Goal: Transaction & Acquisition: Purchase product/service

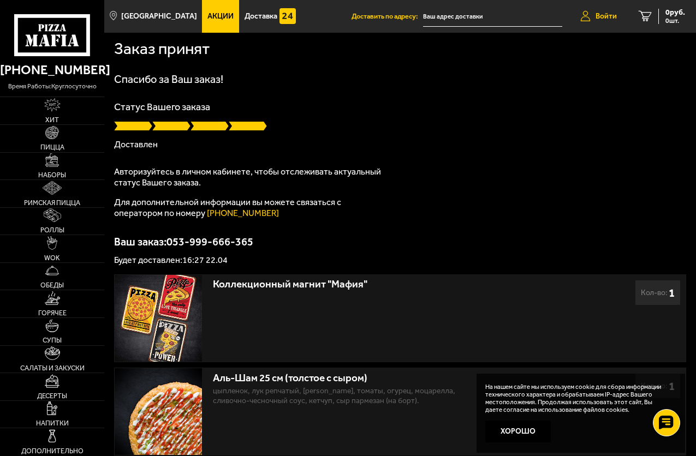
click at [599, 18] on span "Войти" at bounding box center [606, 17] width 21 height 8
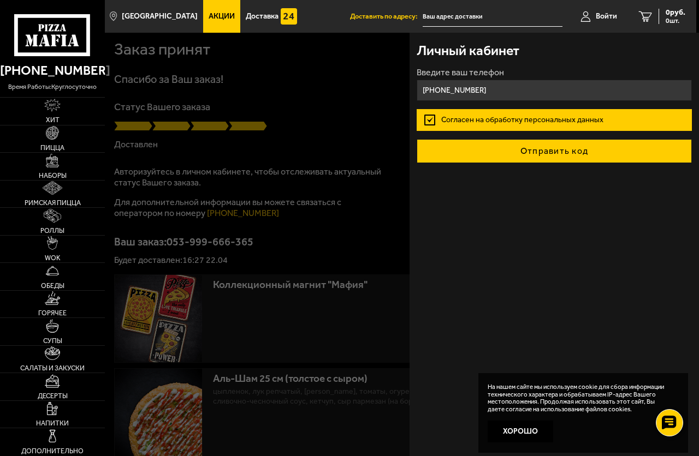
type input "[PHONE_NUMBER]"
click at [550, 154] on button "Отправить код" at bounding box center [553, 151] width 275 height 24
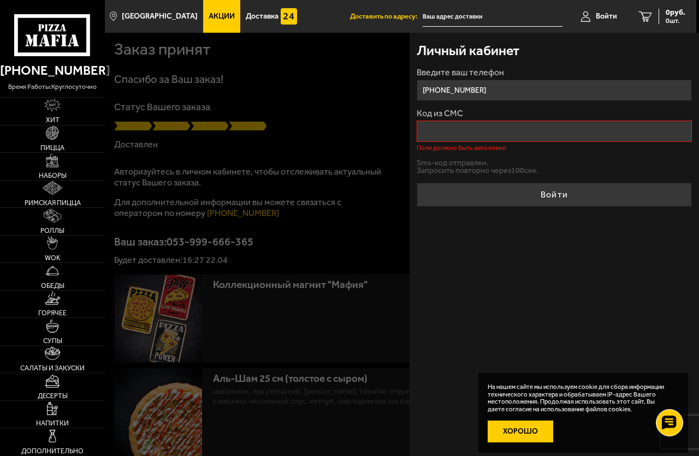
click at [525, 430] on button "Хорошо" at bounding box center [520, 432] width 66 height 22
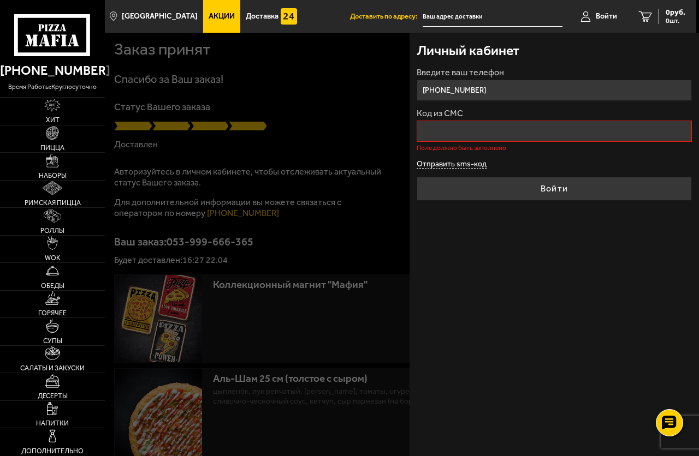
click at [473, 165] on button "Отправить sms-код" at bounding box center [451, 164] width 70 height 8
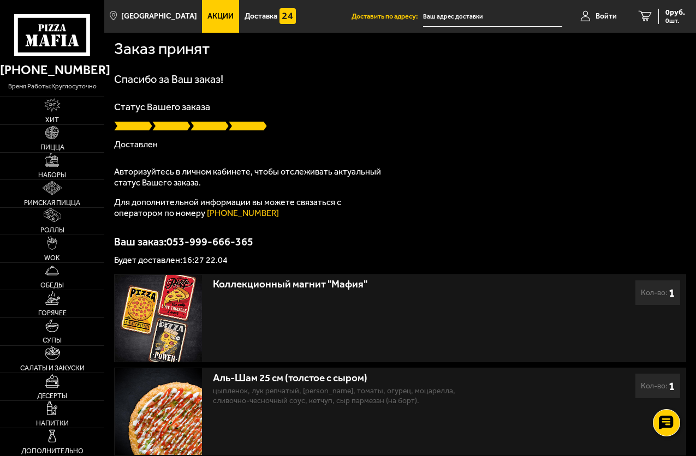
click at [440, 17] on input "text" at bounding box center [492, 17] width 139 height 20
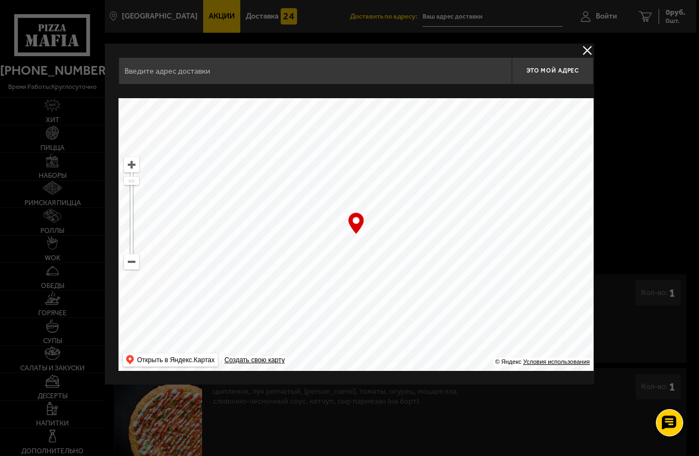
drag, startPoint x: 415, startPoint y: 296, endPoint x: 233, endPoint y: 108, distance: 261.7
click at [233, 108] on ymaps at bounding box center [355, 234] width 475 height 273
drag, startPoint x: 547, startPoint y: 293, endPoint x: 79, endPoint y: 162, distance: 486.3
click at [104, 162] on main "[GEOGRAPHIC_DATA] Все Акции Доставка Личный кабинет Акции Доставка Доставить по…" at bounding box center [400, 279] width 592 height 559
drag, startPoint x: 509, startPoint y: 205, endPoint x: 193, endPoint y: 316, distance: 334.4
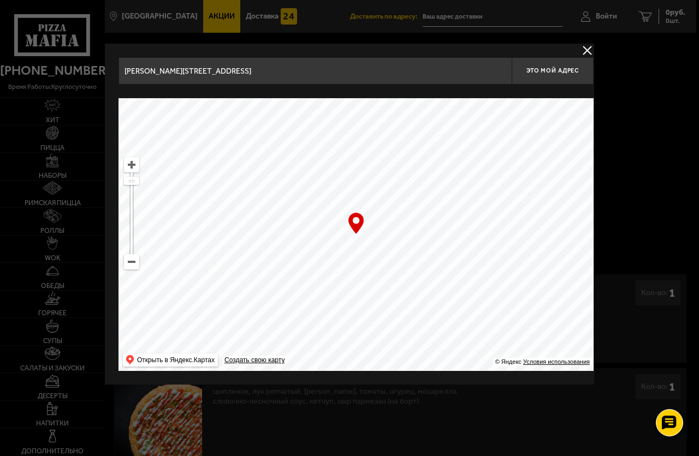
click at [193, 316] on ymaps at bounding box center [355, 234] width 475 height 273
drag, startPoint x: 491, startPoint y: 248, endPoint x: 139, endPoint y: 291, distance: 354.7
click at [139, 291] on ymaps at bounding box center [355, 234] width 475 height 273
drag, startPoint x: 525, startPoint y: 228, endPoint x: 0, endPoint y: 180, distance: 527.2
click at [104, 180] on main "Санкт-Петербург Все Акции Доставка Личный кабинет Акции Доставка Доставить по а…" at bounding box center [400, 279] width 592 height 559
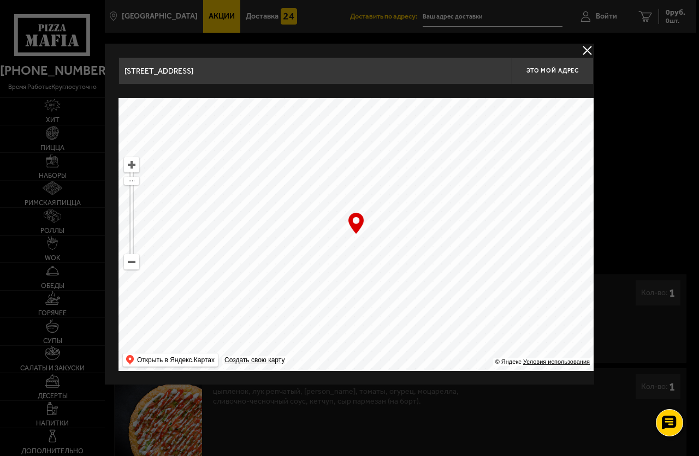
drag, startPoint x: 315, startPoint y: 296, endPoint x: 364, endPoint y: 11, distance: 288.5
click at [364, 11] on main "Санкт-Петербург Все Акции Доставка Личный кабинет Акции Доставка Доставить по а…" at bounding box center [400, 279] width 592 height 559
drag, startPoint x: 456, startPoint y: 323, endPoint x: 98, endPoint y: 113, distance: 414.9
click at [104, 113] on main "Санкт-Петербург Все Акции Доставка Личный кабинет Акции Доставка Доставить по а…" at bounding box center [400, 279] width 592 height 559
drag, startPoint x: 561, startPoint y: 169, endPoint x: 10, endPoint y: 175, distance: 551.3
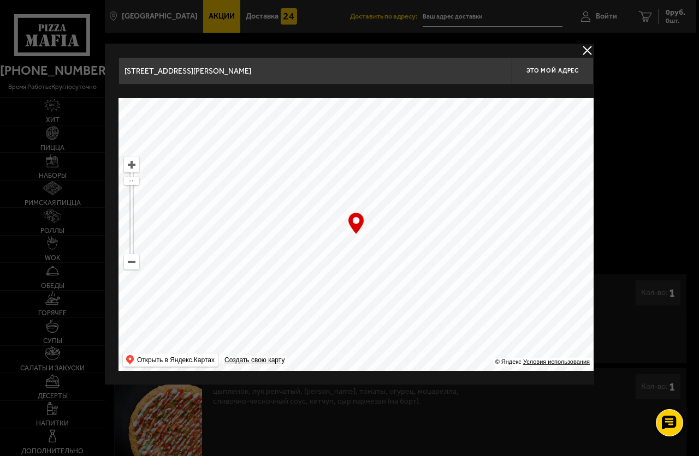
click at [104, 175] on main "Санкт-Петербург Все Акции Доставка Личный кабинет Акции Доставка Доставить по а…" at bounding box center [400, 279] width 592 height 559
drag, startPoint x: 426, startPoint y: 270, endPoint x: 121, endPoint y: 64, distance: 368.0
click at [121, 64] on div "улица Александра Невского, 9Г Это мой адрес Найдите адрес перетащив карту … © Я…" at bounding box center [355, 214] width 475 height 314
drag, startPoint x: 304, startPoint y: 212, endPoint x: 273, endPoint y: 82, distance: 133.6
click at [273, 82] on div "Дальневосточный проспект, 12к2 Это мой адрес Найдите адрес перетащив карту … © …" at bounding box center [355, 214] width 475 height 314
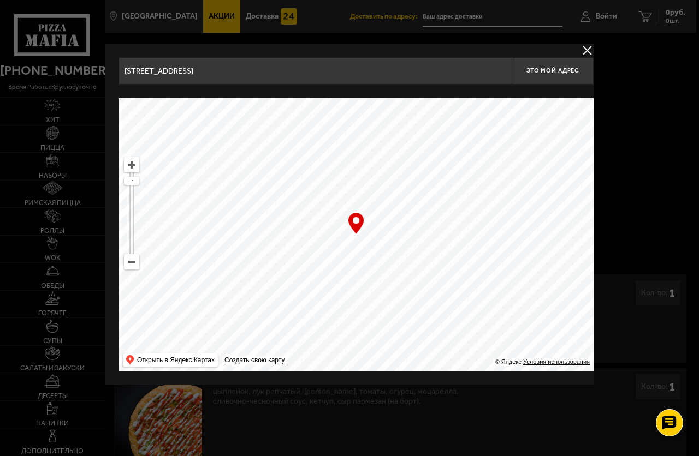
drag, startPoint x: 434, startPoint y: 309, endPoint x: 176, endPoint y: 155, distance: 301.3
click at [176, 155] on ymaps at bounding box center [355, 234] width 475 height 273
click at [133, 263] on ymaps at bounding box center [131, 262] width 14 height 14
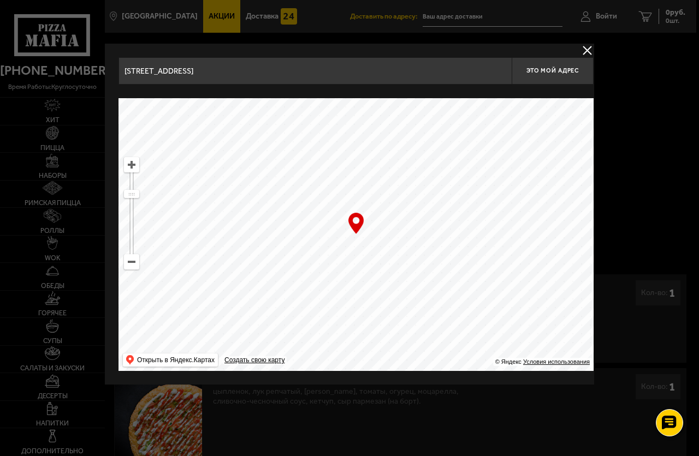
drag, startPoint x: 450, startPoint y: 304, endPoint x: 222, endPoint y: 23, distance: 362.1
click at [222, 23] on main "Санкт-Петербург Все Акции Доставка Личный кабинет Акции Доставка Доставить по а…" at bounding box center [400, 279] width 592 height 559
drag, startPoint x: 400, startPoint y: 281, endPoint x: 330, endPoint y: 115, distance: 180.0
click at [330, 115] on ymaps at bounding box center [355, 234] width 475 height 273
drag, startPoint x: 269, startPoint y: 255, endPoint x: 592, endPoint y: 322, distance: 329.9
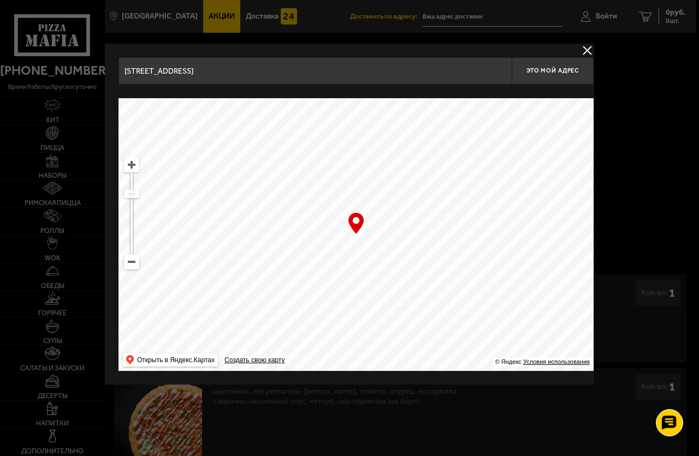
click at [592, 322] on ymaps at bounding box center [355, 234] width 475 height 273
drag, startPoint x: 407, startPoint y: 149, endPoint x: 25, endPoint y: 302, distance: 411.2
click at [104, 306] on main "Санкт-Петербург Все Акции Доставка Личный кабинет Акции Доставка Доставить по а…" at bounding box center [400, 279] width 592 height 559
drag, startPoint x: 420, startPoint y: 164, endPoint x: 285, endPoint y: 346, distance: 226.6
click at [285, 346] on ymaps at bounding box center [355, 234] width 475 height 273
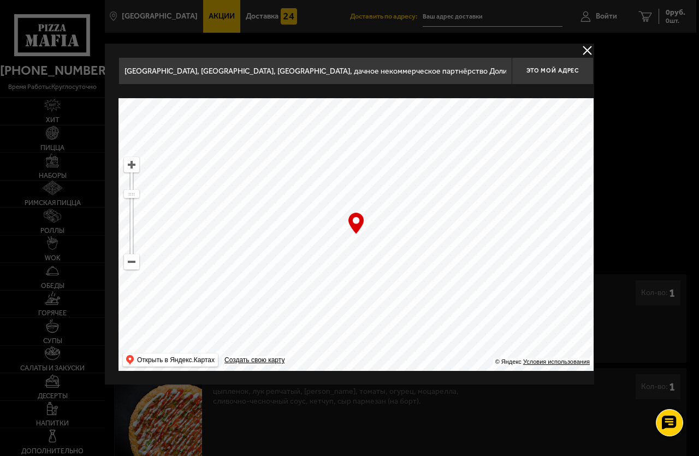
drag, startPoint x: 392, startPoint y: 165, endPoint x: 465, endPoint y: 123, distance: 83.1
click at [465, 123] on ymaps at bounding box center [355, 234] width 475 height 273
drag, startPoint x: 300, startPoint y: 180, endPoint x: 457, endPoint y: 354, distance: 234.6
click at [461, 361] on ymaps at bounding box center [355, 234] width 475 height 273
drag, startPoint x: 449, startPoint y: 175, endPoint x: 616, endPoint y: 353, distance: 244.1
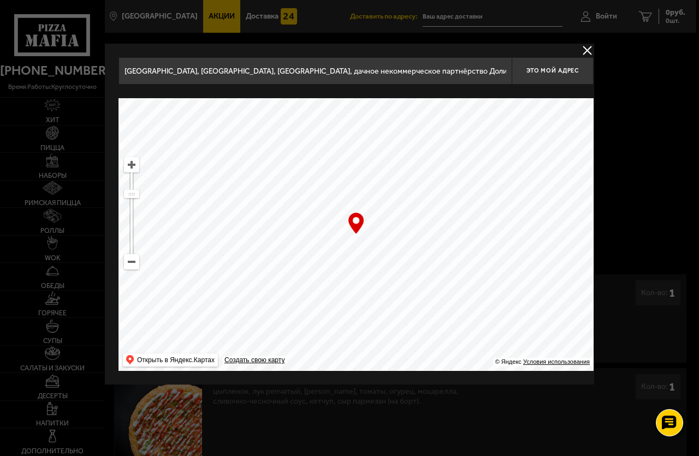
click at [616, 353] on main "Санкт-Петербург Все Акции Доставка Личный кабинет Акции Доставка Доставить по а…" at bounding box center [400, 279] width 592 height 559
drag, startPoint x: 225, startPoint y: 234, endPoint x: 475, endPoint y: 227, distance: 250.1
click at [475, 227] on ymaps at bounding box center [355, 234] width 475 height 273
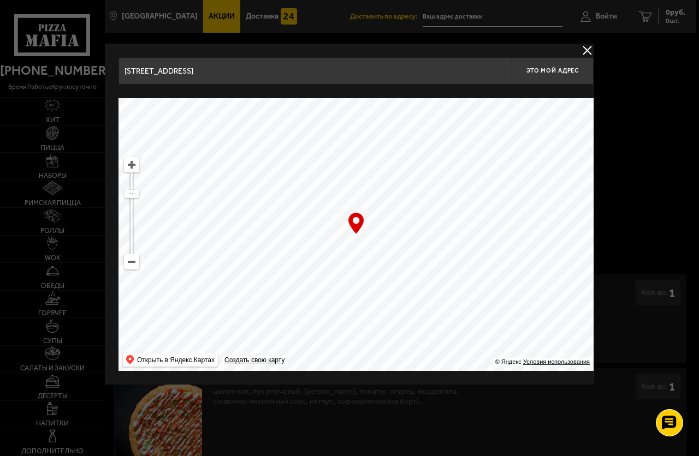
drag, startPoint x: 275, startPoint y: 247, endPoint x: 269, endPoint y: 341, distance: 94.6
click at [269, 341] on ymaps at bounding box center [355, 234] width 475 height 273
click at [290, 279] on ymaps at bounding box center [355, 234] width 475 height 273
drag, startPoint x: 320, startPoint y: 259, endPoint x: 446, endPoint y: 228, distance: 129.9
click at [446, 228] on ymaps at bounding box center [355, 234] width 475 height 273
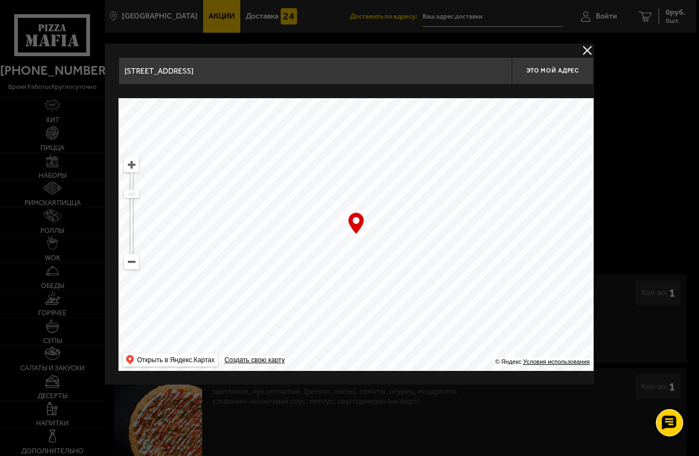
click at [131, 165] on ymaps at bounding box center [131, 165] width 14 height 14
drag, startPoint x: 215, startPoint y: 302, endPoint x: 347, endPoint y: 194, distance: 170.3
click at [347, 194] on ymaps at bounding box center [355, 234] width 475 height 273
drag, startPoint x: 319, startPoint y: 306, endPoint x: 303, endPoint y: 158, distance: 148.8
click at [303, 158] on ymaps at bounding box center [355, 234] width 475 height 273
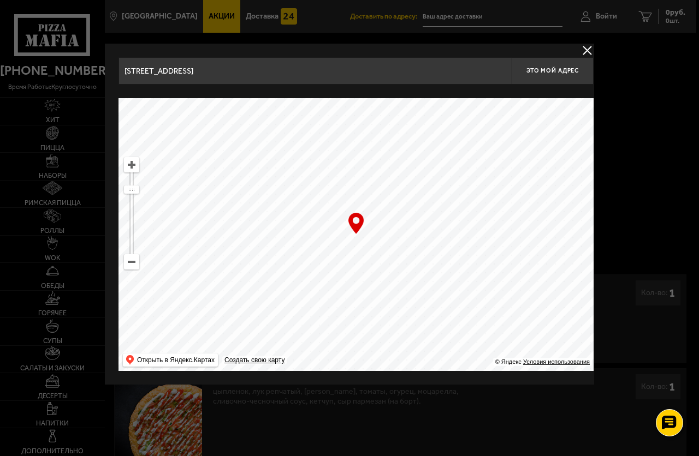
drag, startPoint x: 294, startPoint y: 307, endPoint x: 317, endPoint y: 307, distance: 22.4
click at [318, 312] on ymaps at bounding box center [355, 234] width 475 height 273
drag, startPoint x: 285, startPoint y: 278, endPoint x: 281, endPoint y: 84, distance: 194.4
click at [281, 84] on div "Индустриальный проспект, 70В Это мой адрес Найдите адрес перетащив карту … © Ян…" at bounding box center [355, 214] width 475 height 314
drag, startPoint x: 264, startPoint y: 305, endPoint x: 386, endPoint y: 351, distance: 130.3
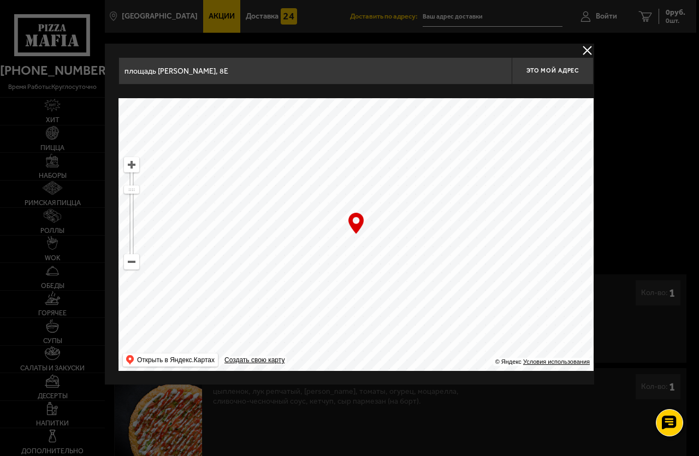
click at [386, 351] on ymaps at bounding box center [355, 234] width 475 height 273
drag, startPoint x: 394, startPoint y: 171, endPoint x: 372, endPoint y: 317, distance: 147.3
click at [372, 317] on ymaps at bounding box center [355, 234] width 475 height 273
drag, startPoint x: 298, startPoint y: 154, endPoint x: 468, endPoint y: 325, distance: 241.2
click at [468, 325] on ymaps at bounding box center [355, 234] width 475 height 273
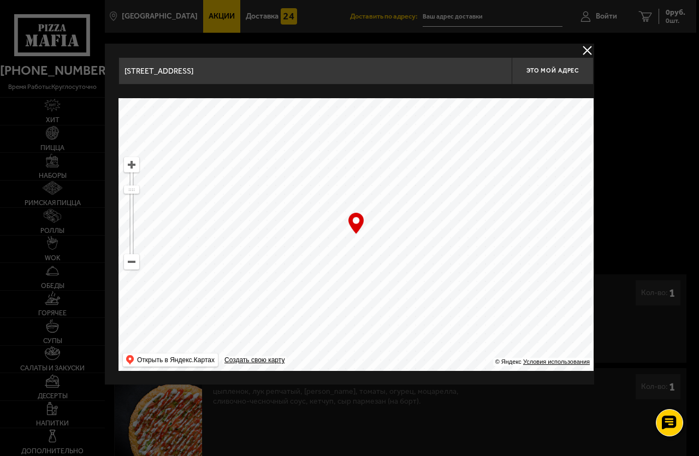
drag, startPoint x: 351, startPoint y: 288, endPoint x: 316, endPoint y: 276, distance: 36.8
click at [316, 276] on ymaps at bounding box center [355, 234] width 475 height 273
click at [129, 169] on ymaps at bounding box center [131, 165] width 14 height 14
drag, startPoint x: 290, startPoint y: 326, endPoint x: 347, endPoint y: 352, distance: 62.0
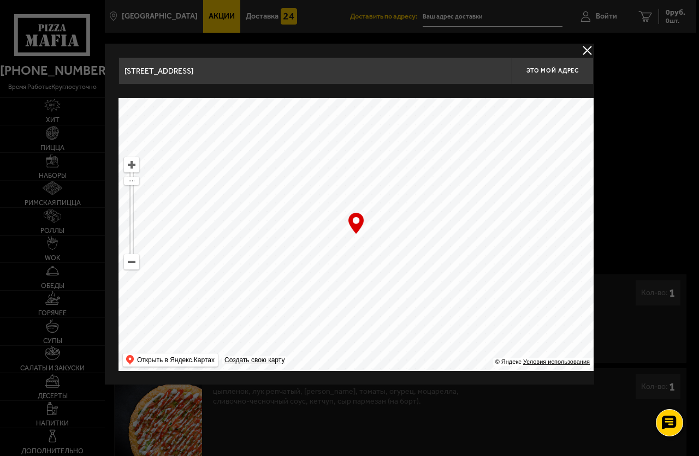
click at [347, 352] on ymaps at bounding box center [355, 234] width 475 height 273
drag, startPoint x: 265, startPoint y: 245, endPoint x: 467, endPoint y: 356, distance: 230.6
click at [467, 356] on ymaps at bounding box center [355, 234] width 475 height 273
drag, startPoint x: 266, startPoint y: 234, endPoint x: 370, endPoint y: 346, distance: 151.8
click at [370, 346] on ymaps at bounding box center [355, 234] width 475 height 273
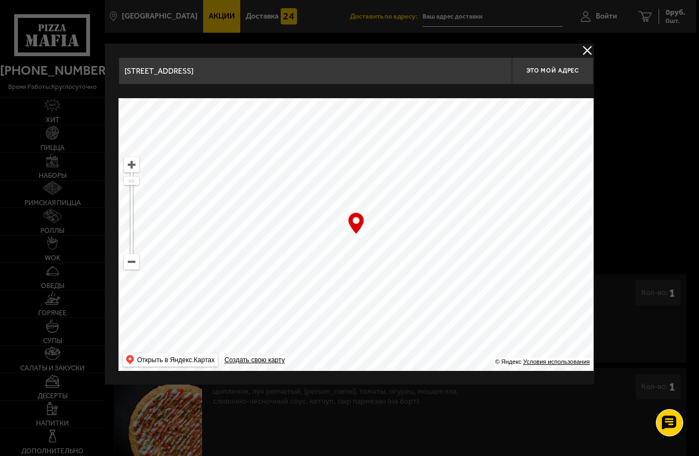
drag, startPoint x: 273, startPoint y: 258, endPoint x: 380, endPoint y: 346, distance: 138.0
click at [380, 346] on ymaps at bounding box center [355, 234] width 475 height 273
drag, startPoint x: 263, startPoint y: 236, endPoint x: 387, endPoint y: 359, distance: 174.5
click at [387, 359] on ymaps at bounding box center [355, 234] width 475 height 273
drag, startPoint x: 245, startPoint y: 252, endPoint x: 463, endPoint y: 349, distance: 239.5
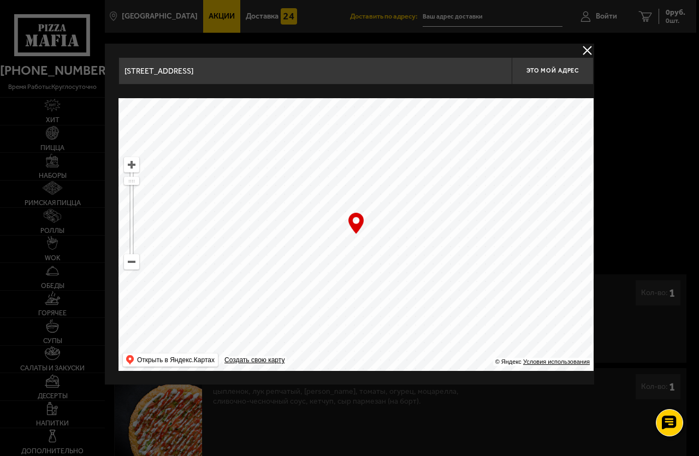
click at [463, 349] on ymaps at bounding box center [355, 234] width 475 height 273
drag, startPoint x: 361, startPoint y: 280, endPoint x: 295, endPoint y: 251, distance: 72.8
click at [295, 251] on ymaps at bounding box center [355, 234] width 475 height 273
click at [130, 166] on ymaps at bounding box center [131, 165] width 14 height 14
drag, startPoint x: 216, startPoint y: 194, endPoint x: 313, endPoint y: 303, distance: 146.1
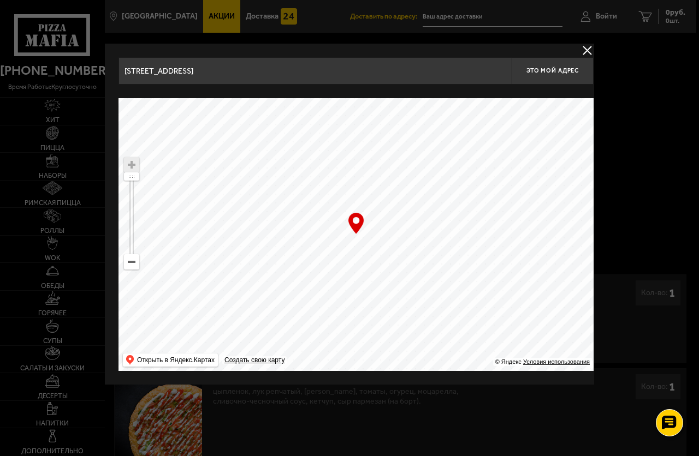
click at [313, 303] on ymaps at bounding box center [355, 234] width 475 height 273
drag, startPoint x: 269, startPoint y: 160, endPoint x: 281, endPoint y: 319, distance: 159.3
click at [281, 319] on ymaps at bounding box center [355, 234] width 475 height 273
drag, startPoint x: 225, startPoint y: 198, endPoint x: 253, endPoint y: 297, distance: 102.6
click at [253, 297] on ymaps at bounding box center [355, 234] width 475 height 273
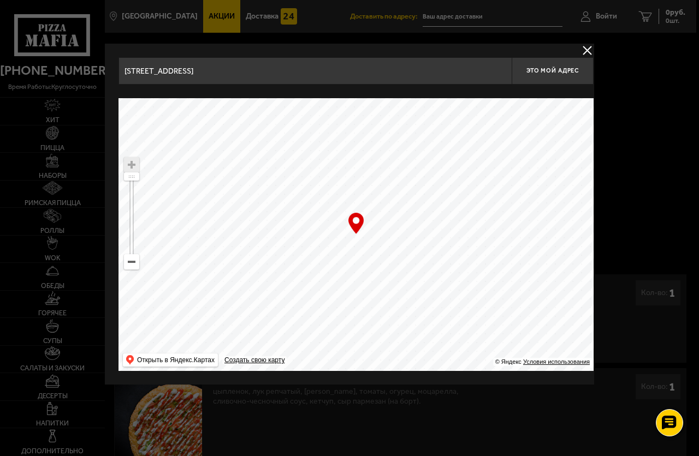
click at [131, 166] on ymaps at bounding box center [131, 165] width 14 height 14
click at [130, 163] on ymaps at bounding box center [131, 165] width 14 height 14
drag, startPoint x: 243, startPoint y: 213, endPoint x: 284, endPoint y: 225, distance: 42.0
click at [284, 224] on ymaps at bounding box center [355, 234] width 475 height 273
drag, startPoint x: 260, startPoint y: 236, endPoint x: 374, endPoint y: 261, distance: 116.8
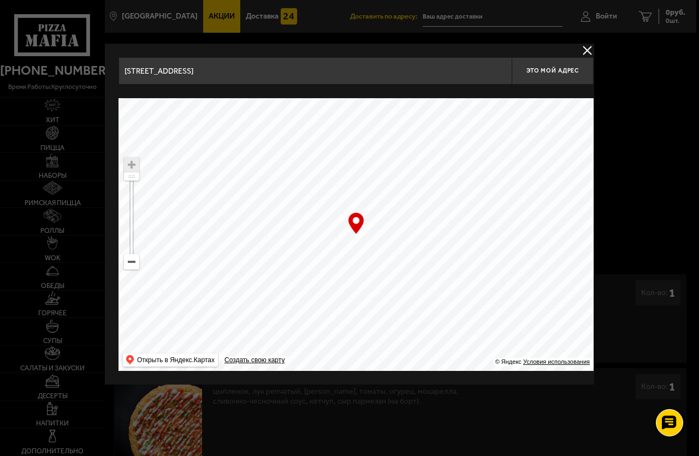
click at [374, 261] on ymaps at bounding box center [355, 234] width 475 height 273
click at [358, 233] on div "… © Яндекс Условия использования Открыть в Яндекс.Картах Создать свою карту" at bounding box center [355, 234] width 475 height 273
click at [384, 231] on ymaps at bounding box center [355, 234] width 475 height 273
click at [228, 69] on input "Полюстровский проспект, 64" at bounding box center [314, 70] width 393 height 27
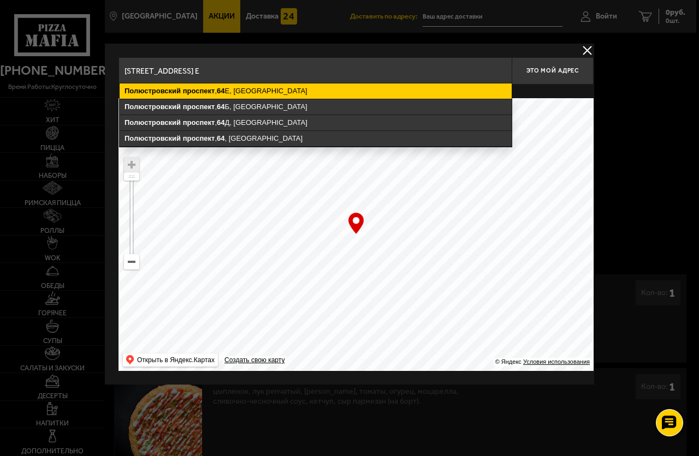
click at [211, 90] on ymaps "проспект" at bounding box center [199, 91] width 32 height 8
type input "Санкт-Петербург, Полюстровский проспект, 64Е"
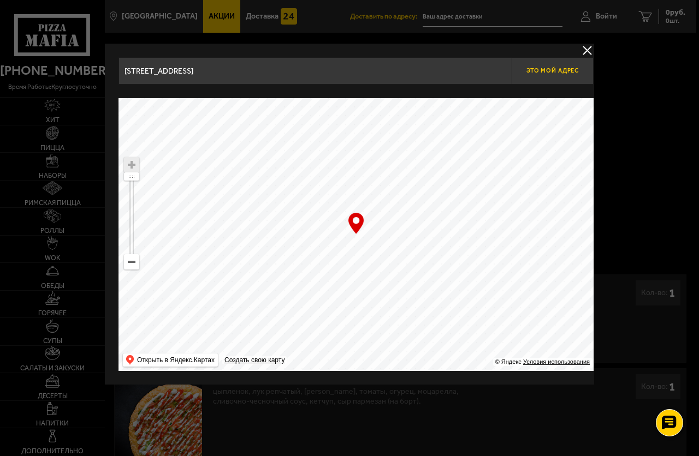
click at [558, 72] on span "Это мой адрес" at bounding box center [552, 70] width 52 height 7
type input "Полюстровский проспект, 64Е"
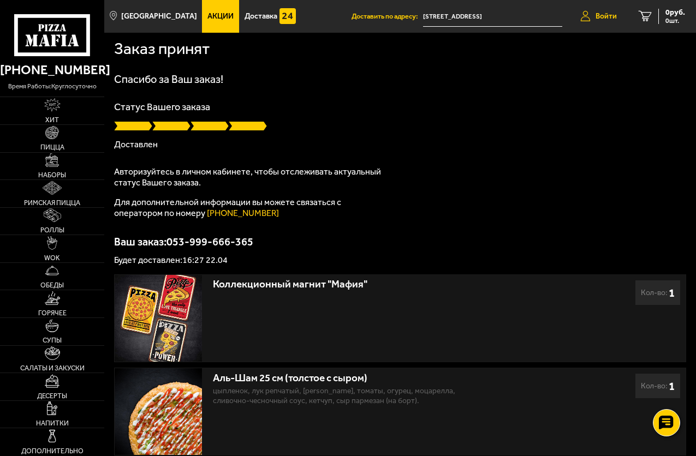
click at [606, 17] on span "Войти" at bounding box center [606, 17] width 21 height 8
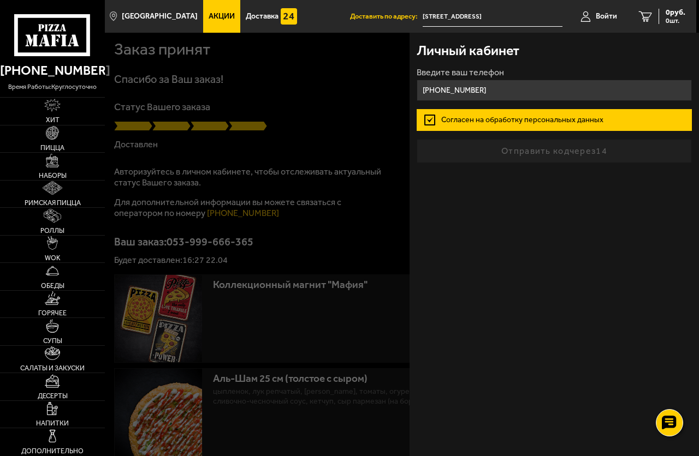
type input "[PHONE_NUMBER]"
click at [517, 117] on label "Согласен на обработку персональных данных" at bounding box center [553, 120] width 275 height 22
click at [0, 0] on input "Согласен на обработку персональных данных" at bounding box center [0, 0] width 0 height 0
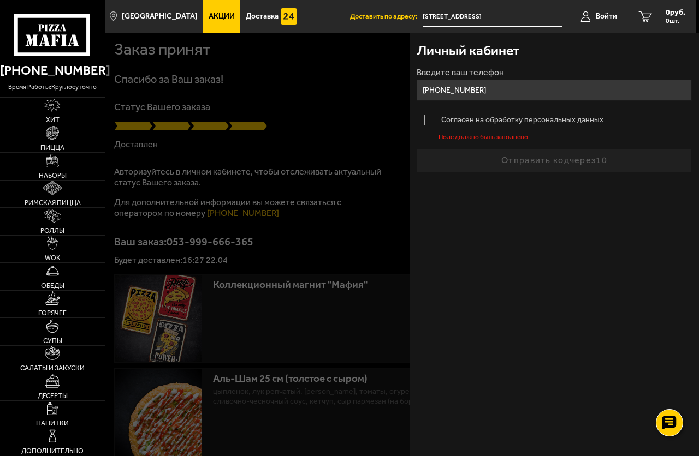
click at [432, 118] on label "Согласен на обработку персональных данных" at bounding box center [553, 120] width 275 height 22
click at [0, 0] on input "Согласен на обработку персональных данных" at bounding box center [0, 0] width 0 height 0
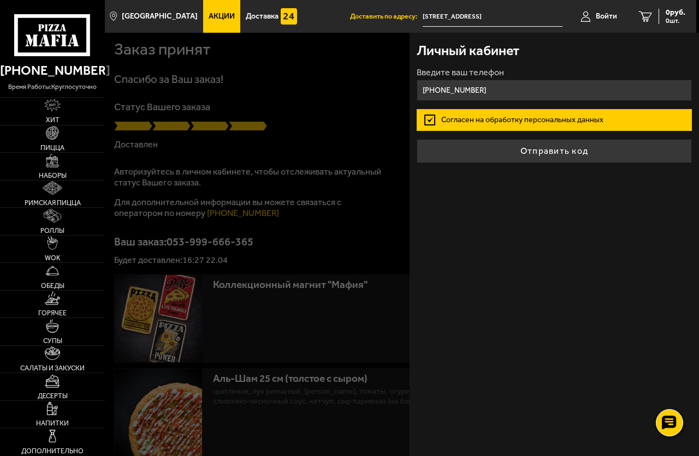
click at [535, 152] on button "Отправить код" at bounding box center [553, 151] width 275 height 24
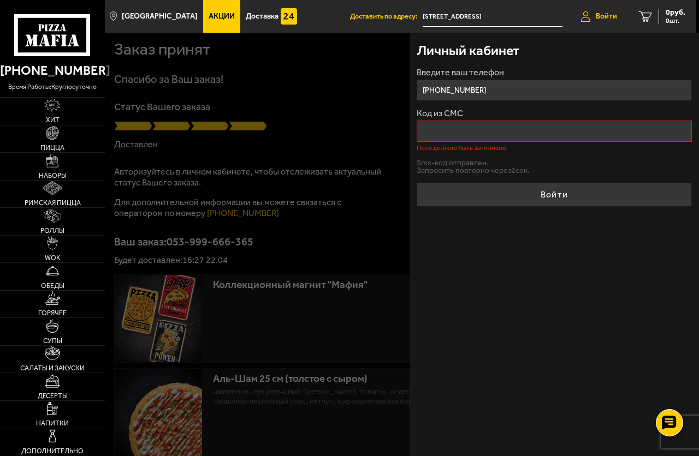
click at [601, 16] on span "Войти" at bounding box center [606, 17] width 21 height 8
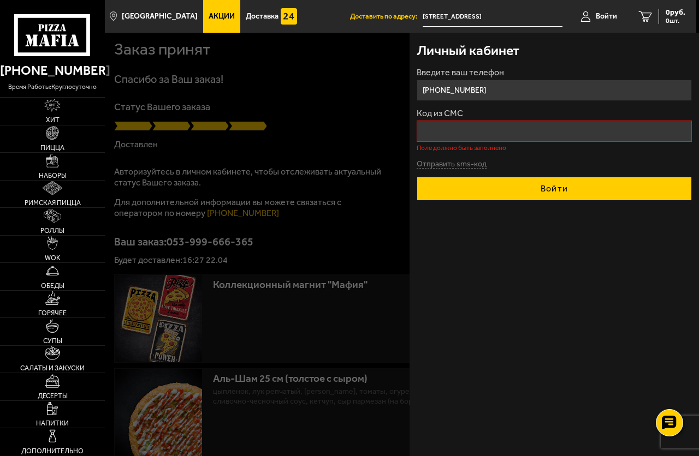
click at [494, 189] on button "Войти" at bounding box center [553, 189] width 275 height 24
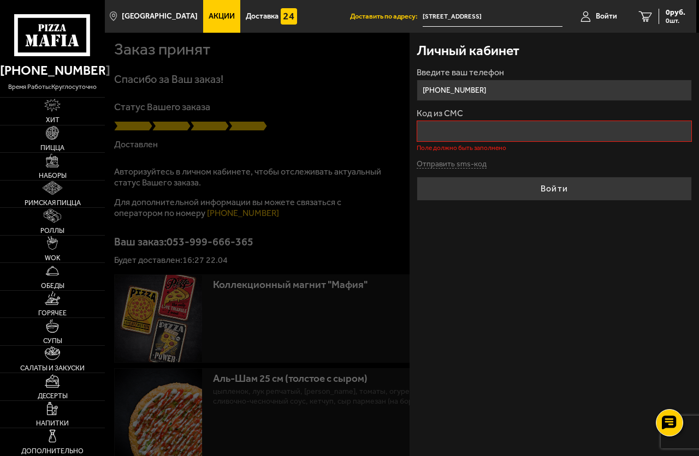
click at [447, 116] on label "Код из СМС" at bounding box center [553, 113] width 275 height 9
click at [447, 121] on input "Код из СМС" at bounding box center [553, 131] width 275 height 21
click at [448, 116] on label "Код из СМС" at bounding box center [553, 113] width 275 height 9
click at [448, 121] on input "Код из СМС" at bounding box center [553, 131] width 275 height 21
click at [456, 166] on button "Отправить sms-код" at bounding box center [451, 164] width 70 height 8
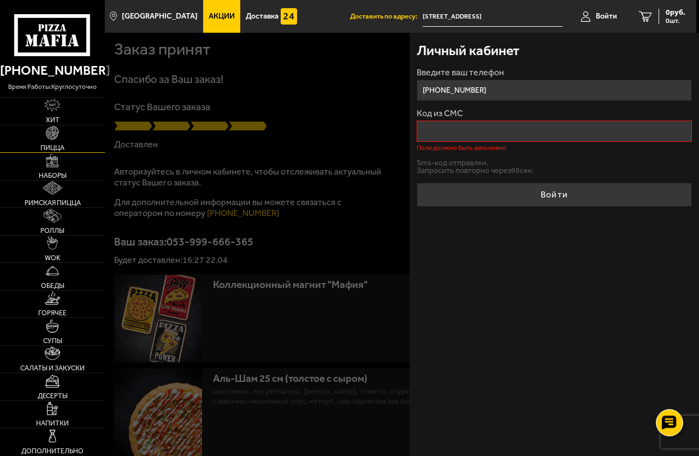
click at [52, 138] on img at bounding box center [53, 133] width 14 height 14
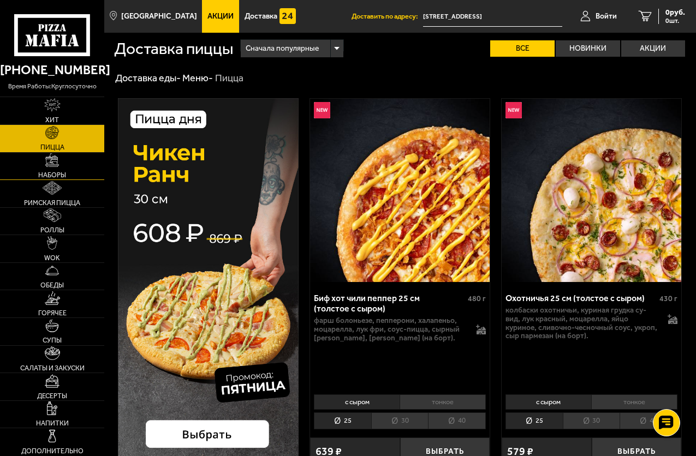
click at [51, 167] on img at bounding box center [52, 160] width 14 height 14
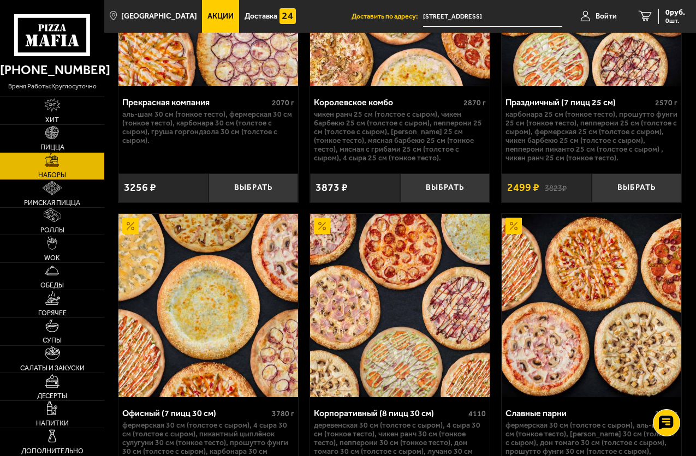
scroll to position [2620, 0]
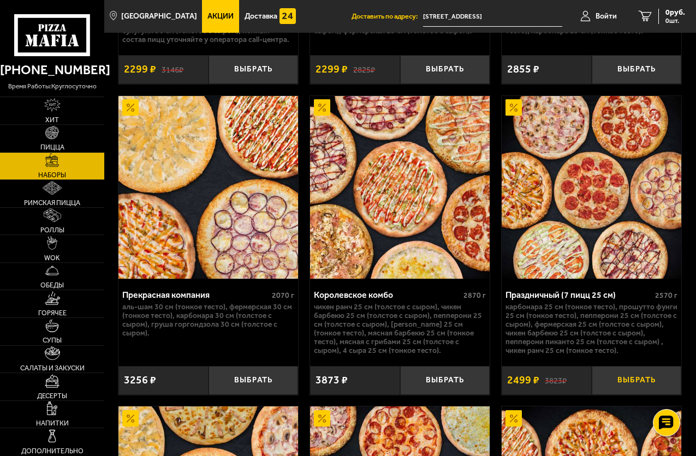
click at [626, 393] on button "Выбрать" at bounding box center [637, 380] width 90 height 29
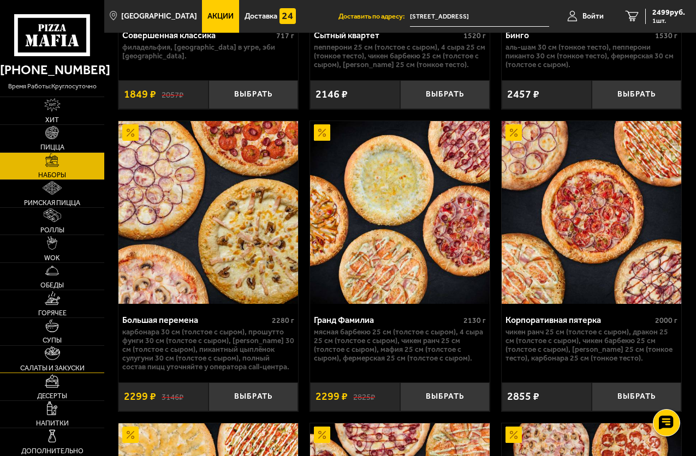
scroll to position [2347, 0]
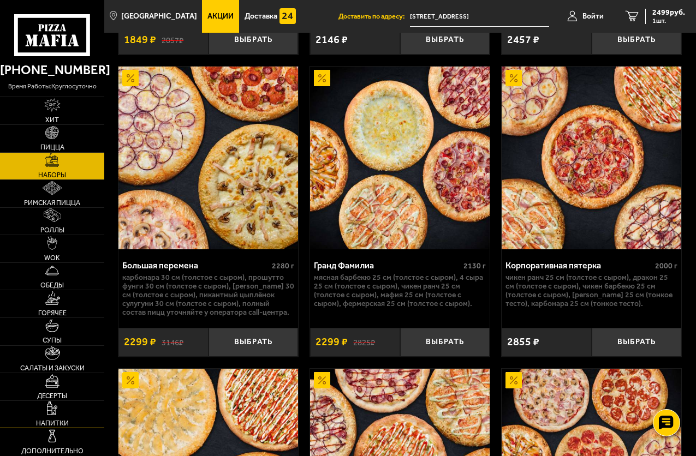
click at [47, 410] on img at bounding box center [52, 409] width 10 height 14
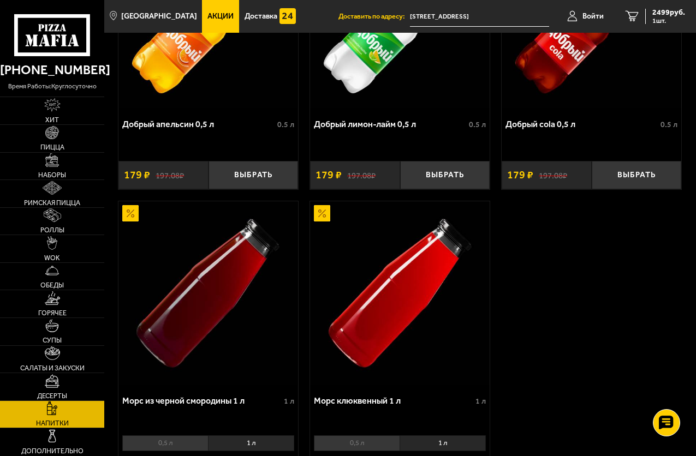
scroll to position [1146, 0]
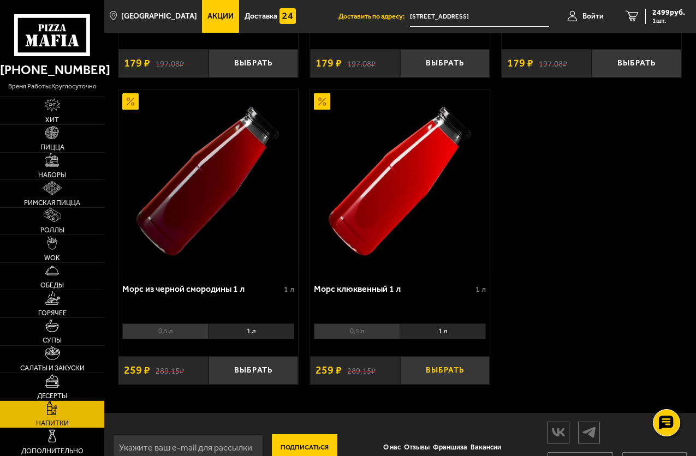
click at [432, 377] on button "Выбрать" at bounding box center [445, 370] width 90 height 29
click at [473, 376] on button "+" at bounding box center [475, 370] width 30 height 29
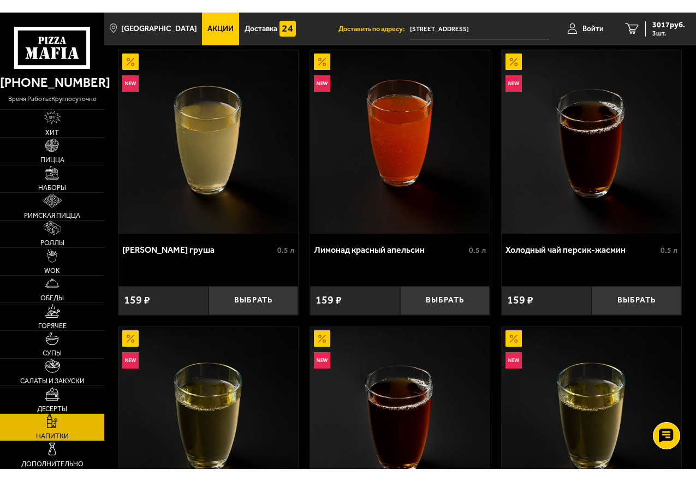
scroll to position [0, 0]
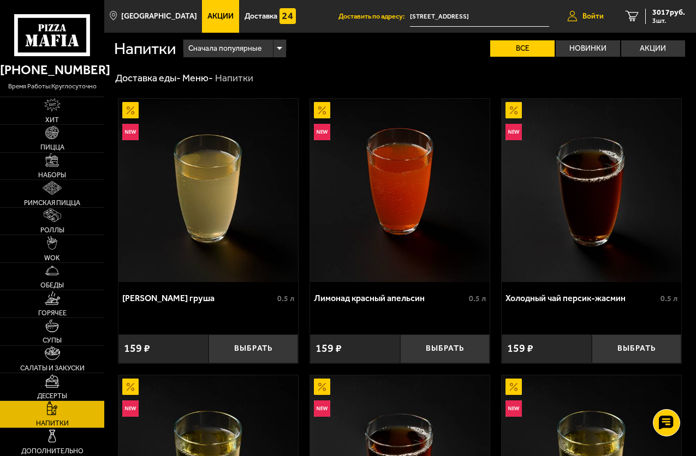
click at [589, 16] on span "Войти" at bounding box center [592, 17] width 21 height 8
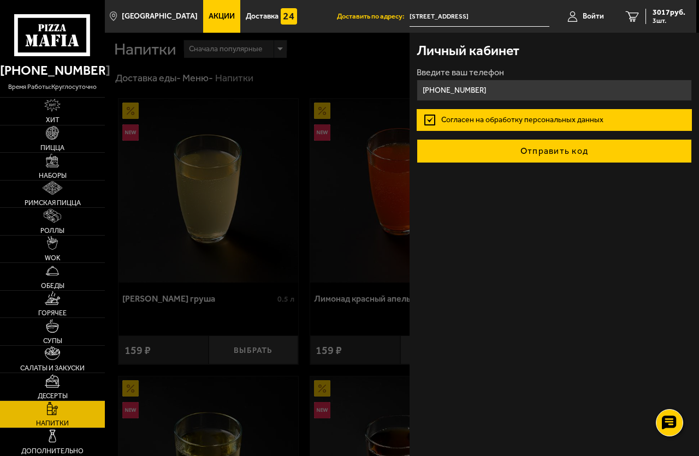
type input "[PHONE_NUMBER]"
click at [527, 156] on button "Отправить код" at bounding box center [553, 151] width 275 height 24
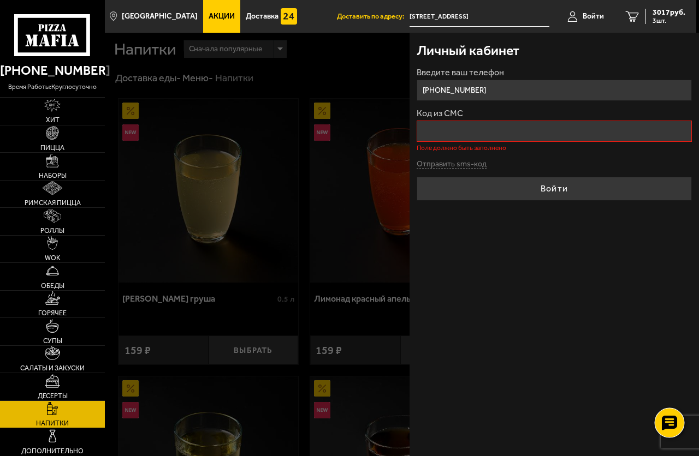
click at [665, 419] on icon at bounding box center [669, 422] width 16 height 15
click at [515, 305] on div "Личный кабинет Введите ваш телефон +7 (921) 335-15-71 Код из СМС Поле должно бы…" at bounding box center [553, 245] width 289 height 424
click at [669, 422] on use at bounding box center [669, 423] width 10 height 10
click at [484, 301] on div "Личный кабинет Введите ваш телефон +7 (921) 335-15-71 Код из СМС Поле должно бы…" at bounding box center [553, 245] width 289 height 424
click at [631, 15] on icon "3" at bounding box center [632, 16] width 13 height 11
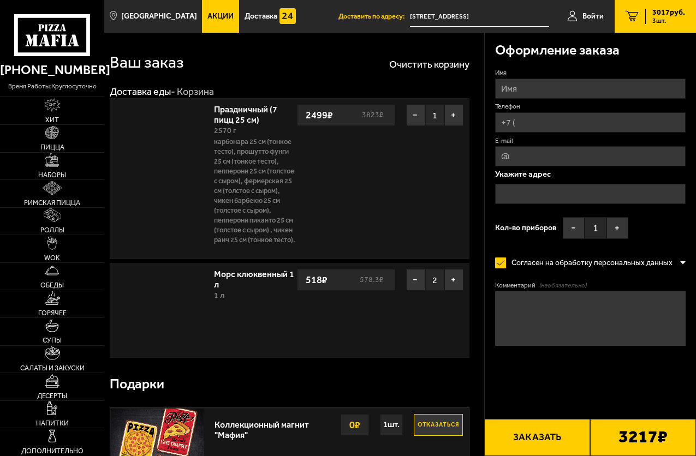
type input "Полюстровский проспект, 64Е"
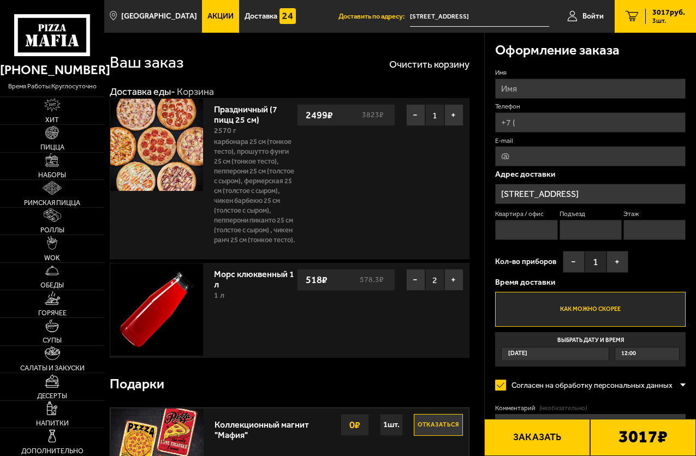
click at [509, 88] on input "Имя" at bounding box center [590, 89] width 191 height 20
type input "Светлана Юрьевна Соколова"
type input "[PHONE_NUMBER]"
type input "melodiafonarei@yandex.ru"
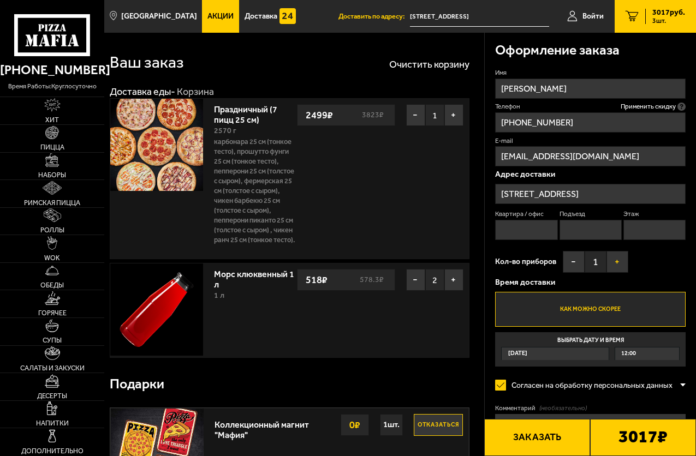
click at [616, 264] on button "+" at bounding box center [617, 262] width 22 height 22
click at [542, 437] on button "Заказать" at bounding box center [537, 437] width 106 height 37
click at [509, 229] on input "Квартира / офис" at bounding box center [526, 230] width 62 height 20
click at [580, 232] on input "Подъезд" at bounding box center [590, 230] width 62 height 20
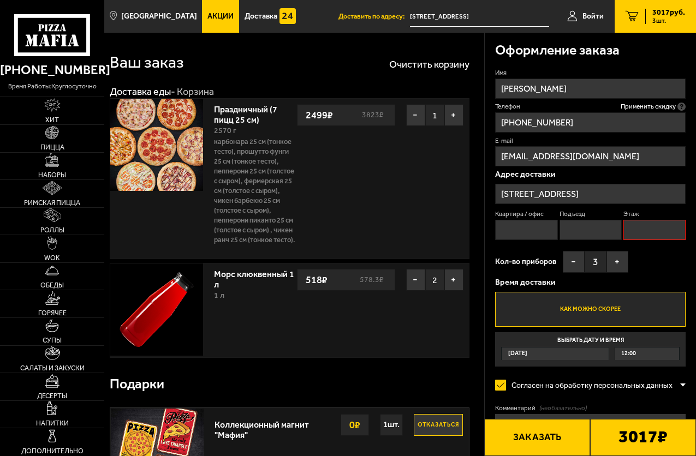
click at [641, 227] on input "Этаж" at bounding box center [654, 230] width 62 height 20
type input "1"
click at [528, 436] on button "Заказать" at bounding box center [537, 437] width 106 height 37
click at [504, 230] on input "Квартира / офис" at bounding box center [526, 230] width 62 height 20
type input "1"
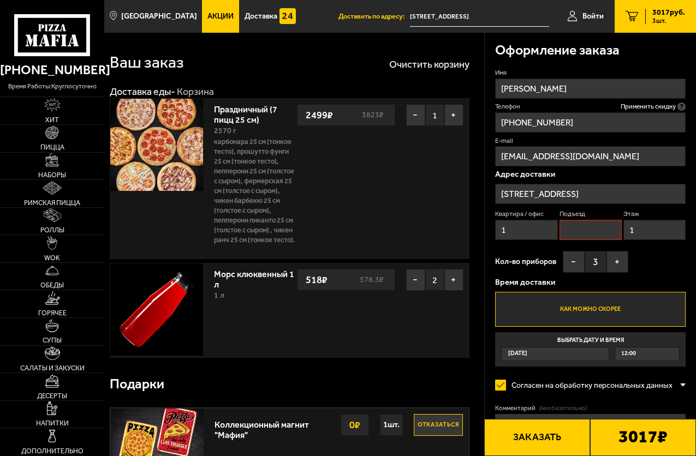
click at [569, 231] on input "Подъезд" at bounding box center [590, 230] width 62 height 20
type input "1"
click at [527, 437] on button "Заказать" at bounding box center [537, 437] width 106 height 37
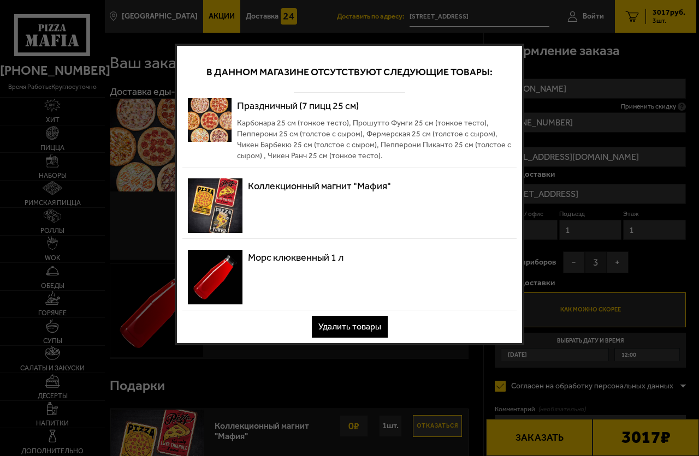
click at [270, 363] on div at bounding box center [349, 228] width 699 height 456
click at [343, 329] on button "Удалить товары" at bounding box center [350, 327] width 76 height 22
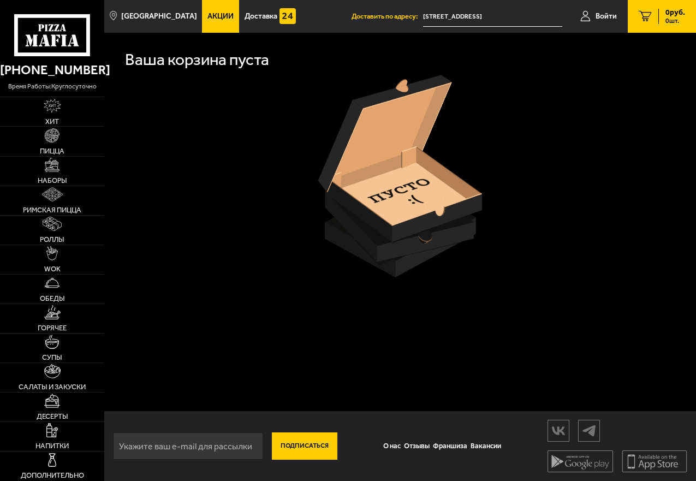
click at [273, 175] on div at bounding box center [400, 176] width 570 height 203
